Goal: Task Accomplishment & Management: Manage account settings

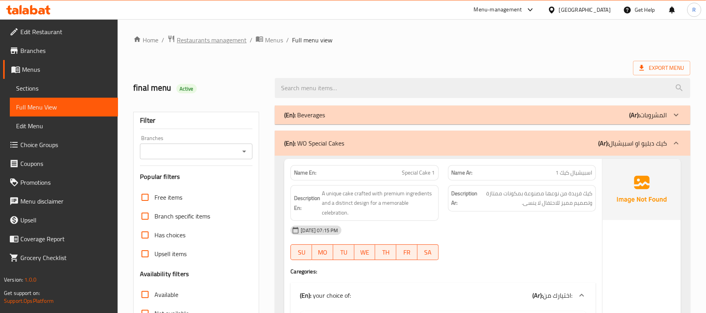
click at [231, 35] on span "Restaurants management" at bounding box center [212, 39] width 70 height 9
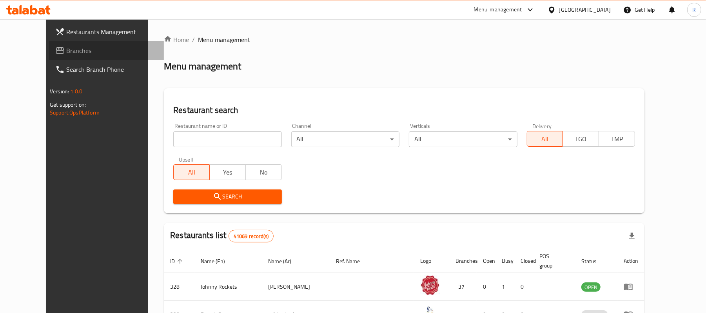
click at [80, 47] on span "Branches" at bounding box center [111, 50] width 91 height 9
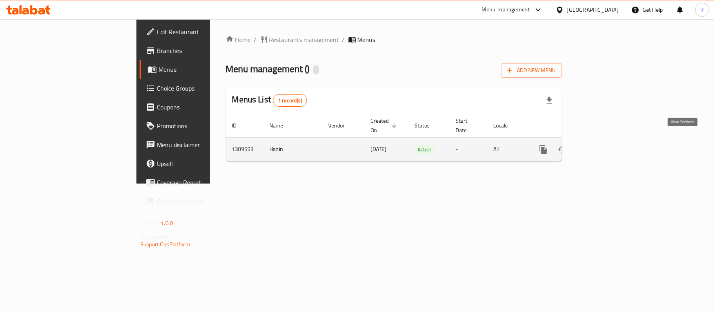
click at [605, 145] on icon "enhanced table" at bounding box center [599, 149] width 9 height 9
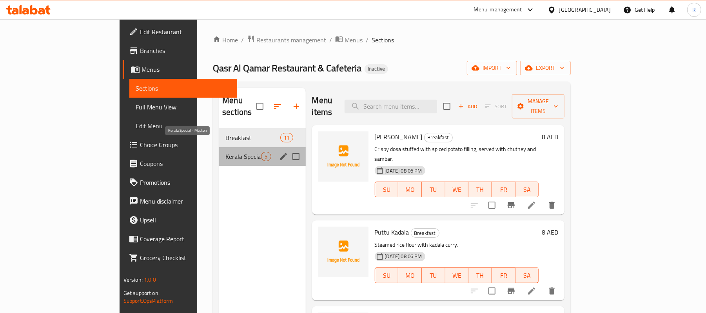
click at [226, 152] on span "Kerala Special - Mutton" at bounding box center [244, 156] width 36 height 9
